Goal: Information Seeking & Learning: Check status

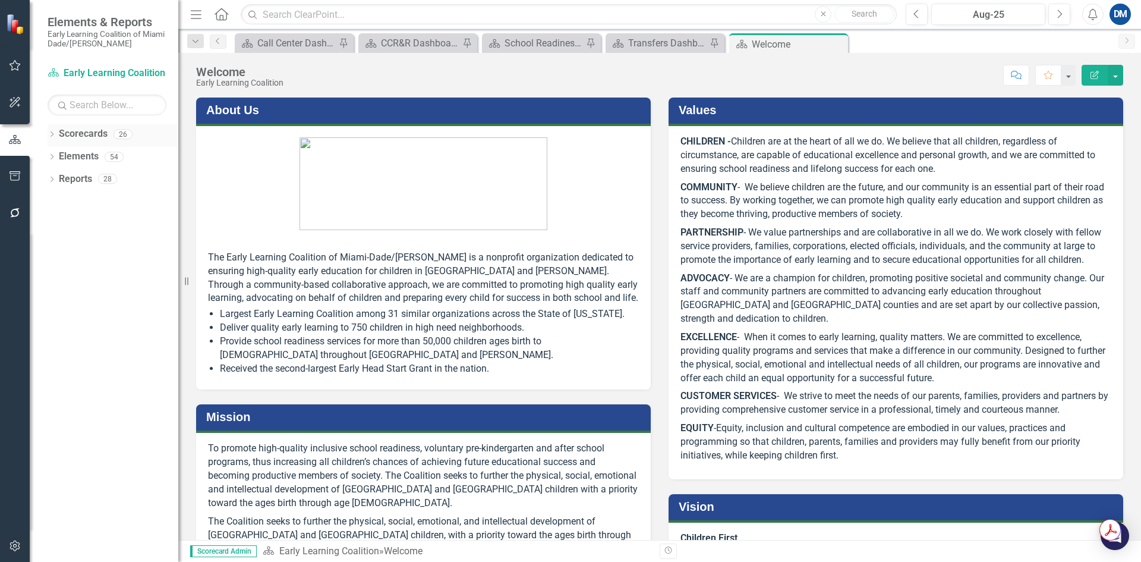
click at [82, 135] on link "Scorecards" at bounding box center [83, 134] width 49 height 14
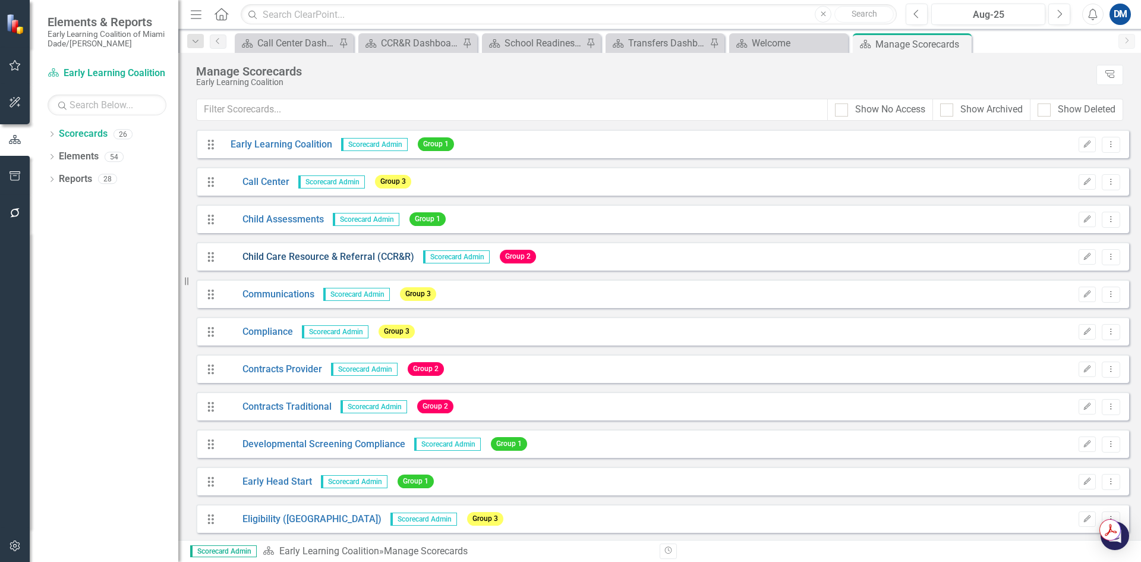
click at [302, 260] on link "Child Care Resource & Referral (CCR&R)" at bounding box center [318, 257] width 193 height 14
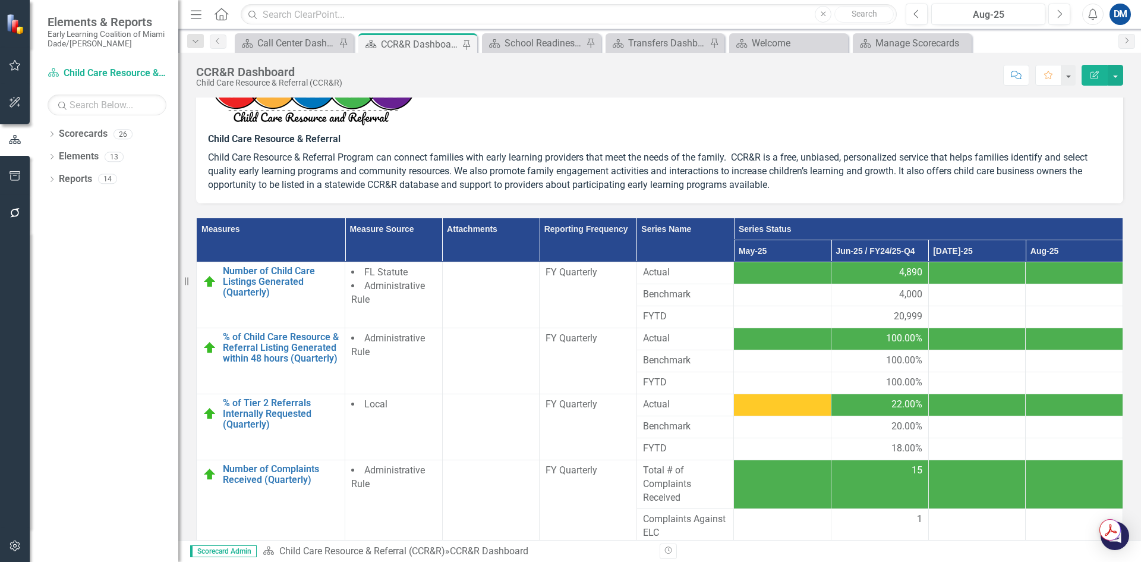
scroll to position [220, 0]
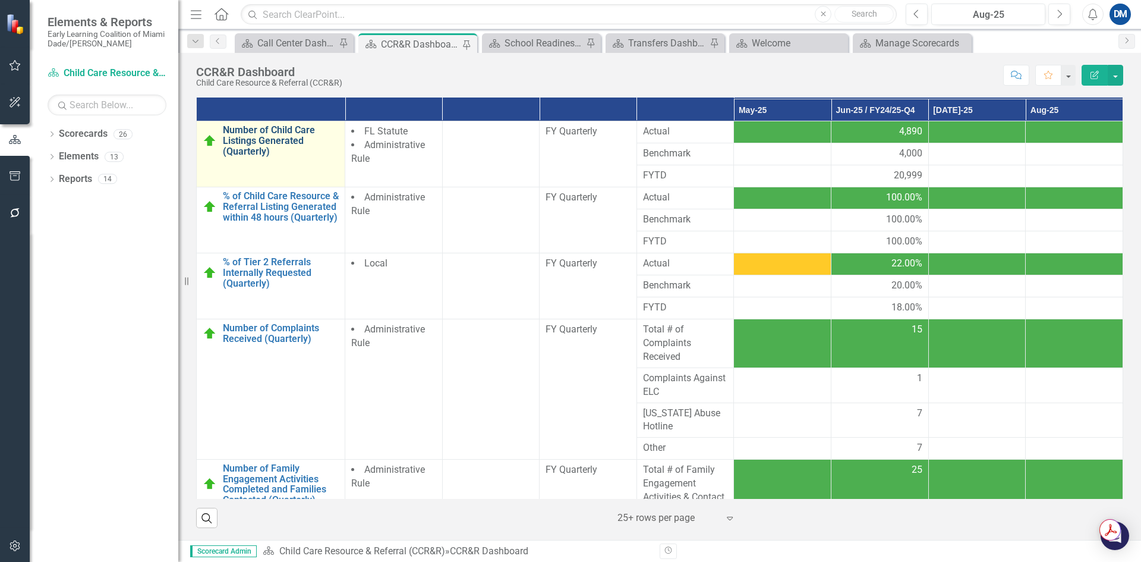
click at [241, 152] on link "Number of Child Care Listings Generated (Quarterly)" at bounding box center [281, 141] width 116 height 32
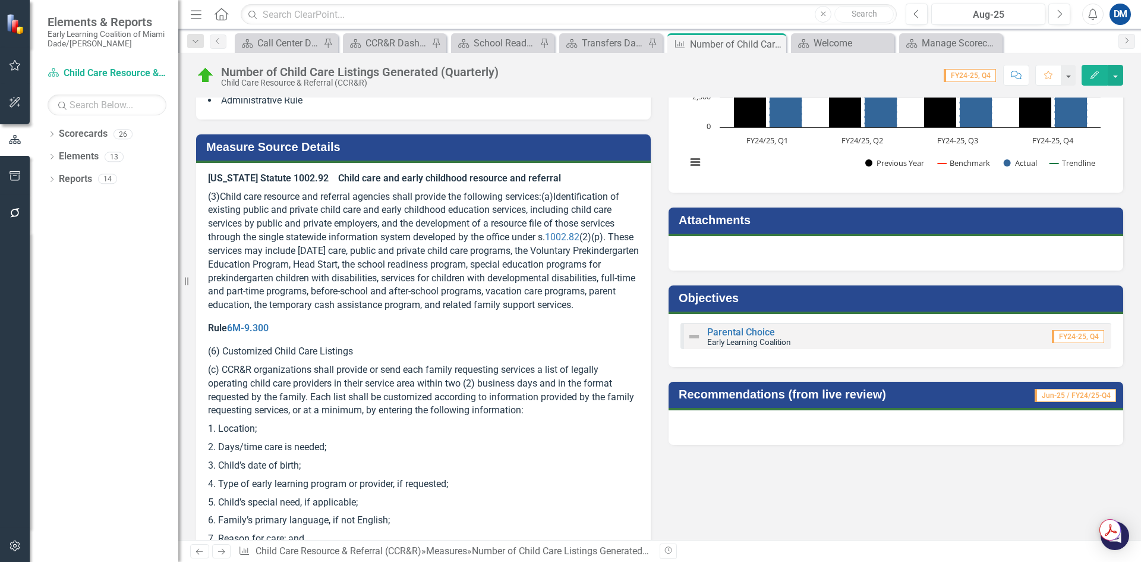
scroll to position [119, 0]
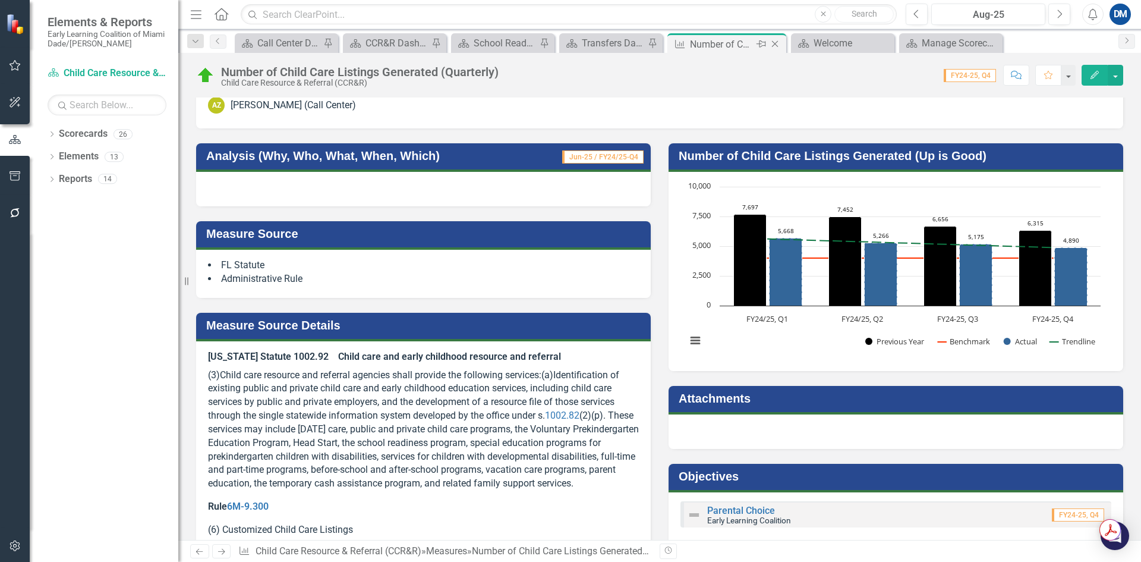
click at [777, 46] on icon at bounding box center [775, 44] width 7 height 7
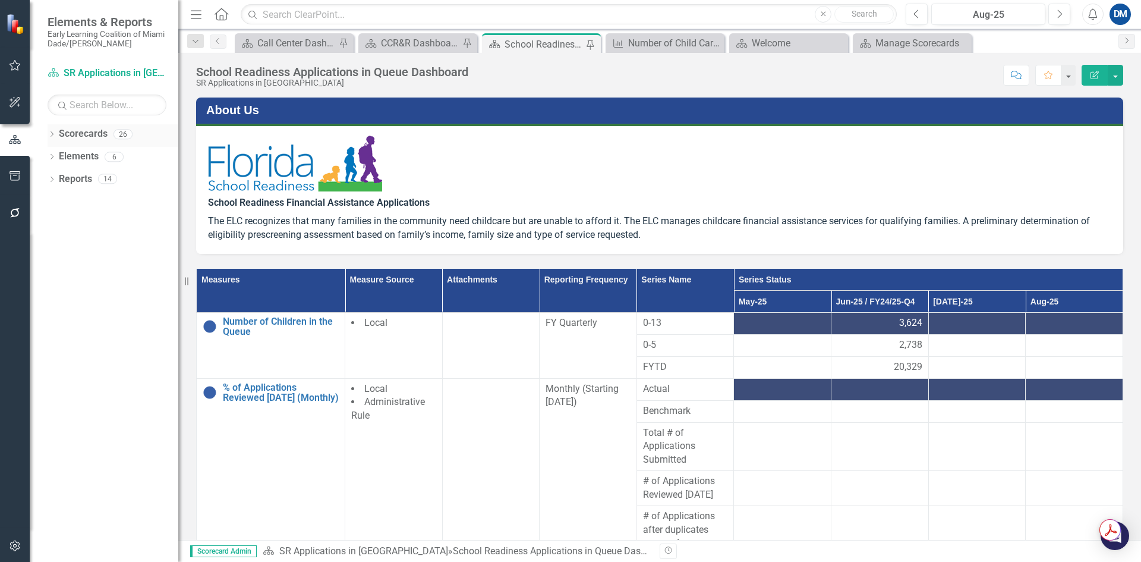
click at [67, 136] on link "Scorecards" at bounding box center [83, 134] width 49 height 14
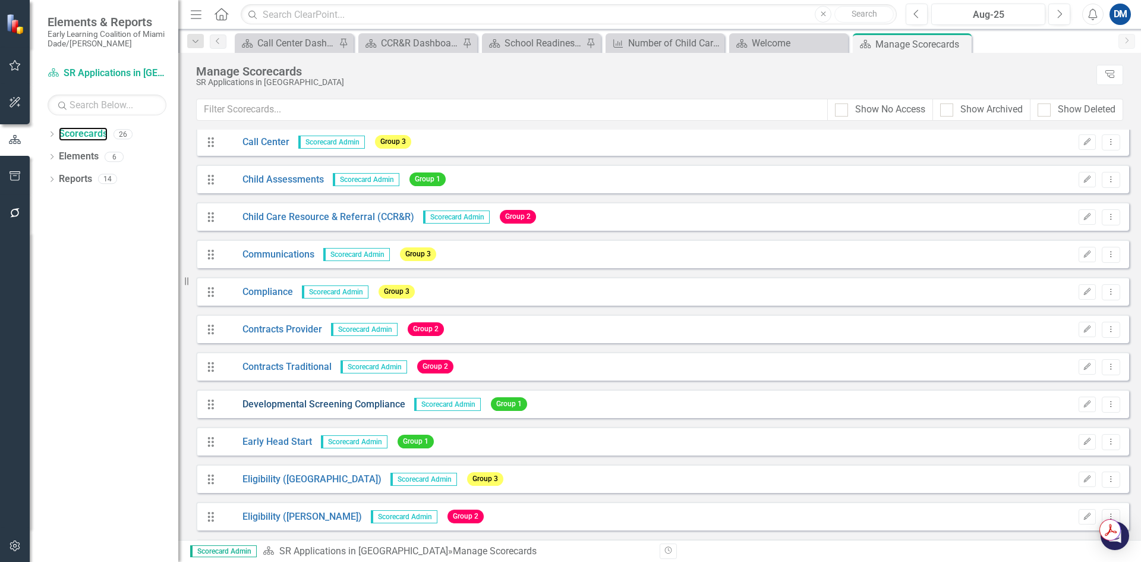
scroll to position [59, 0]
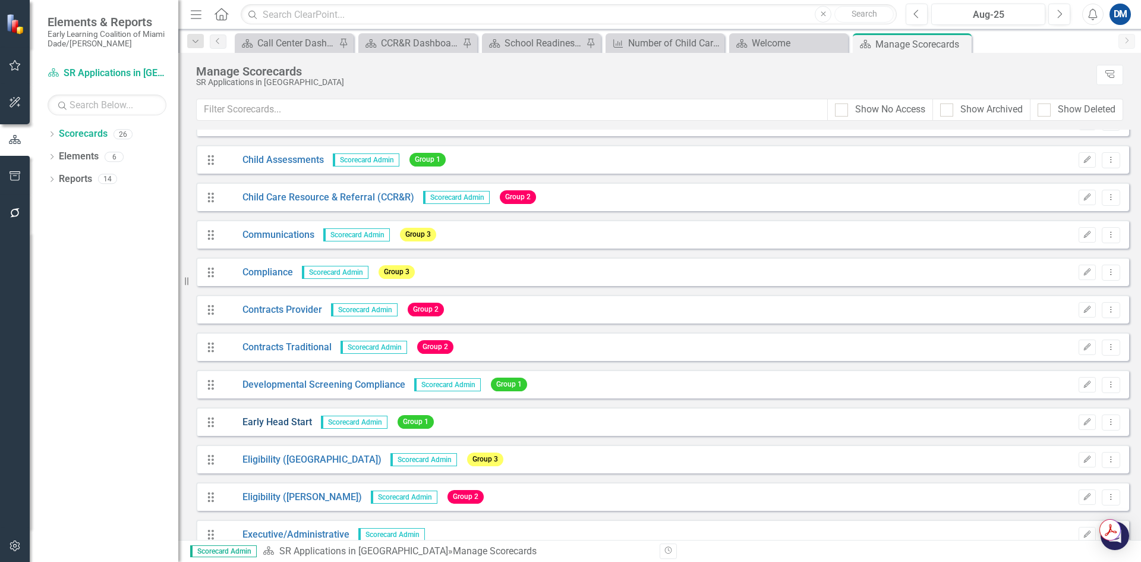
click at [267, 424] on link "Early Head Start" at bounding box center [267, 423] width 90 height 14
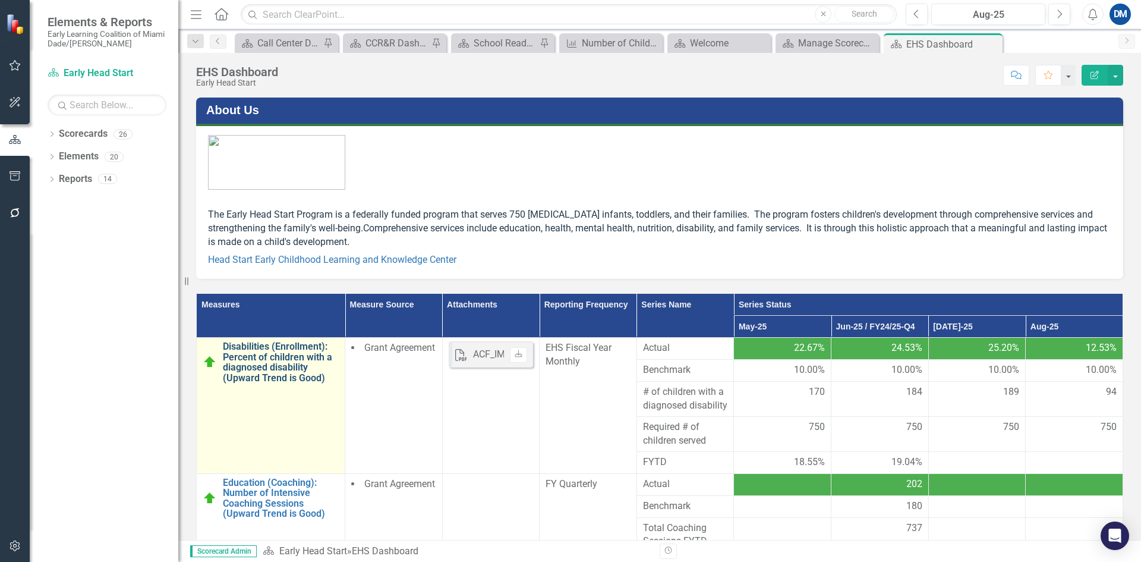
click at [260, 369] on link "Disabilities (Enrollment): Percent of children with a diagnosed disability (Upw…" at bounding box center [281, 362] width 116 height 42
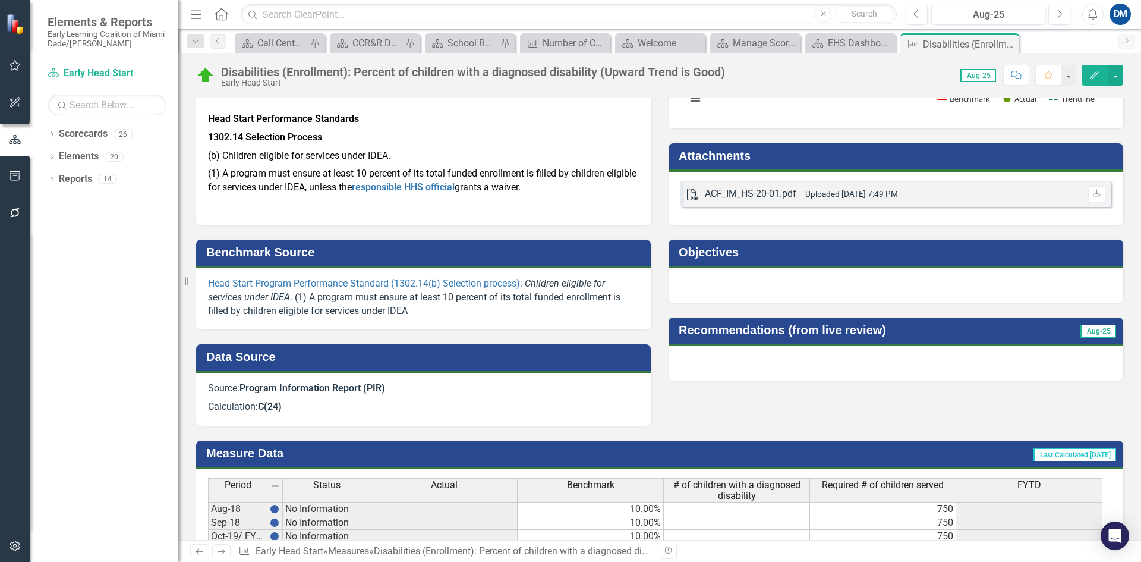
scroll to position [357, 0]
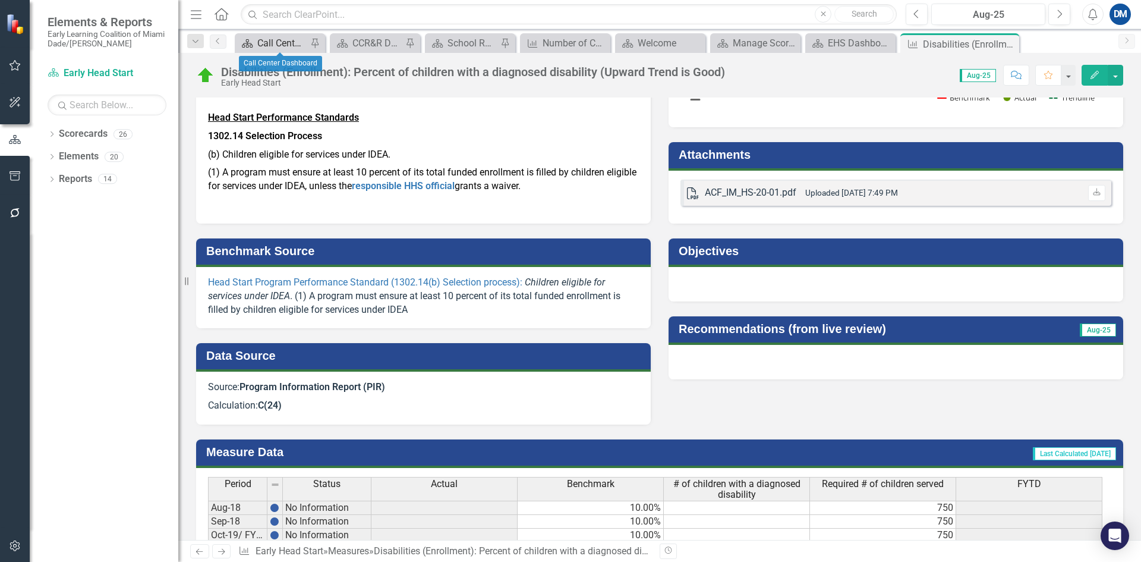
click at [278, 43] on div "Call Center Dashboard" at bounding box center [282, 43] width 50 height 15
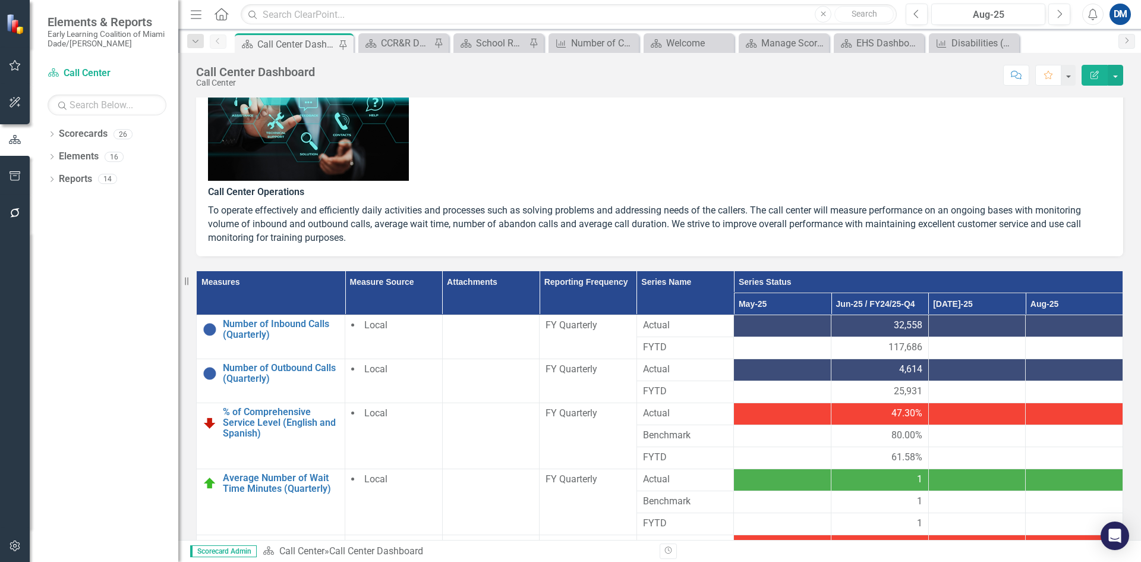
scroll to position [178, 0]
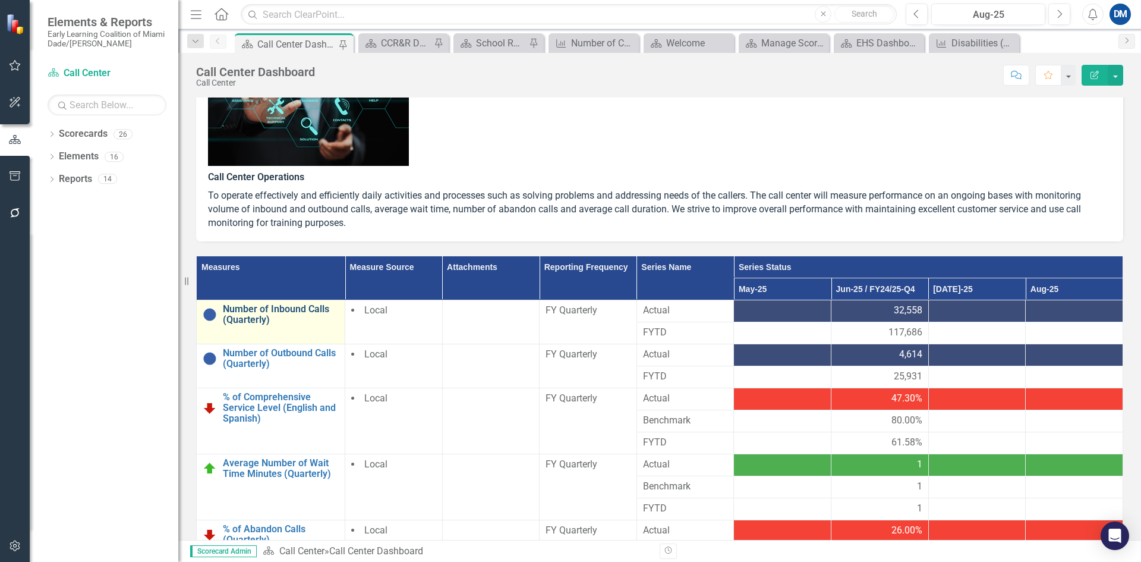
click at [260, 320] on link "Number of Inbound Calls (Quarterly)" at bounding box center [281, 314] width 116 height 21
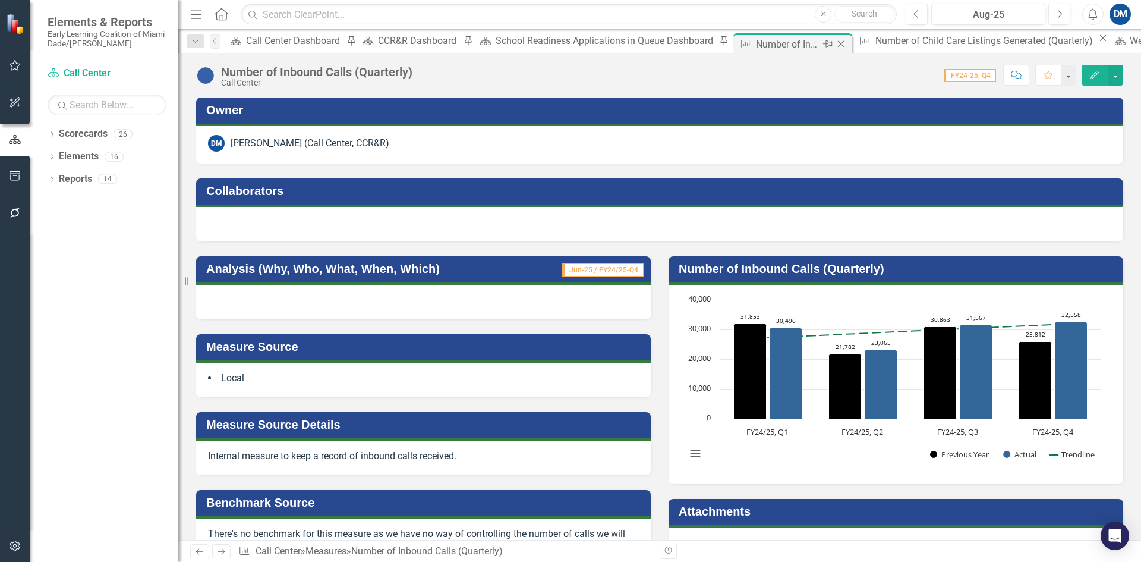
click at [838, 43] on icon at bounding box center [841, 44] width 7 height 7
